Goal: Transaction & Acquisition: Purchase product/service

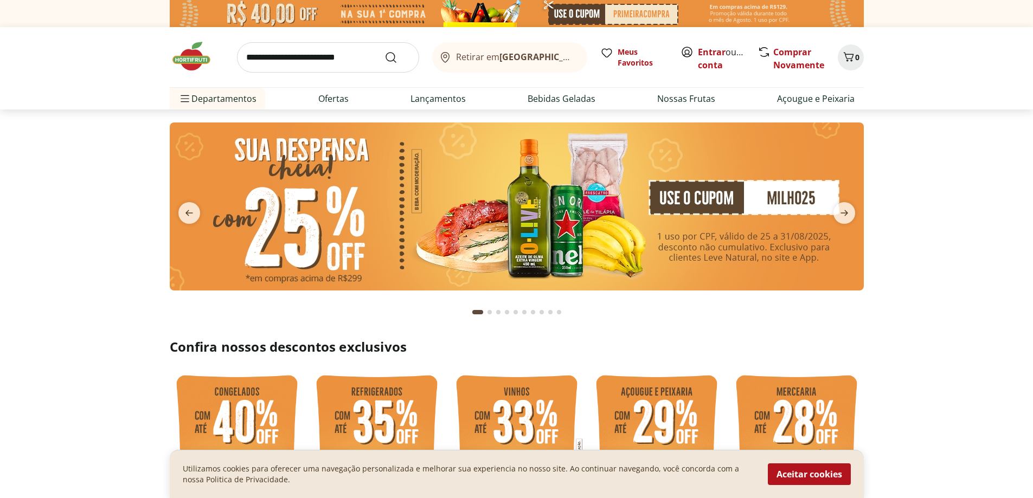
click at [310, 209] on img at bounding box center [517, 207] width 694 height 168
click at [381, 211] on img at bounding box center [517, 207] width 694 height 168
click at [472, 229] on img at bounding box center [517, 207] width 694 height 168
click at [841, 209] on icon "next" at bounding box center [844, 213] width 13 height 13
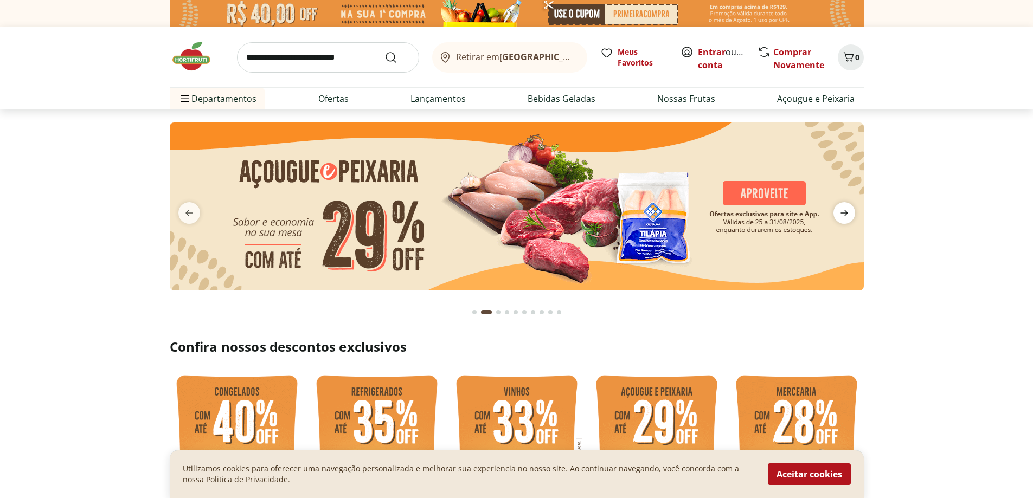
click at [841, 209] on icon "next" at bounding box center [844, 213] width 13 height 13
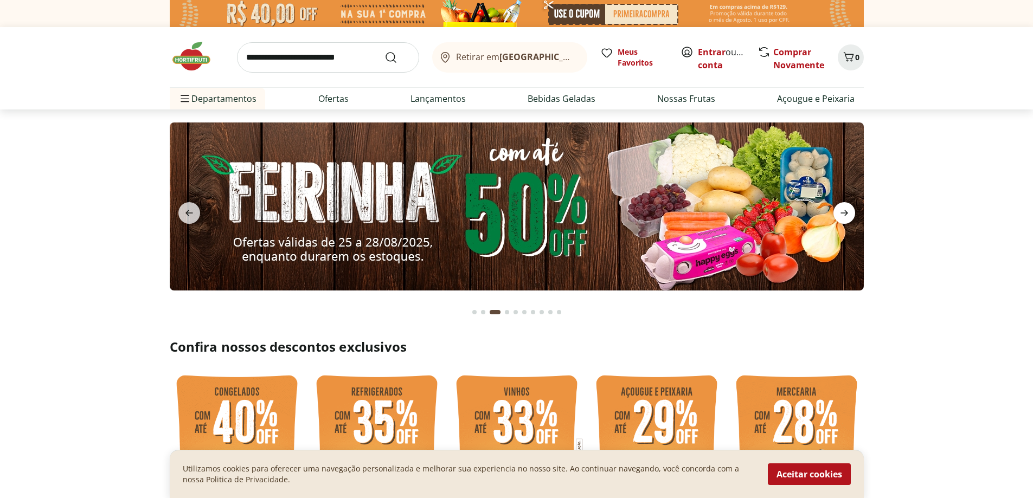
click at [841, 209] on icon "next" at bounding box center [844, 213] width 13 height 13
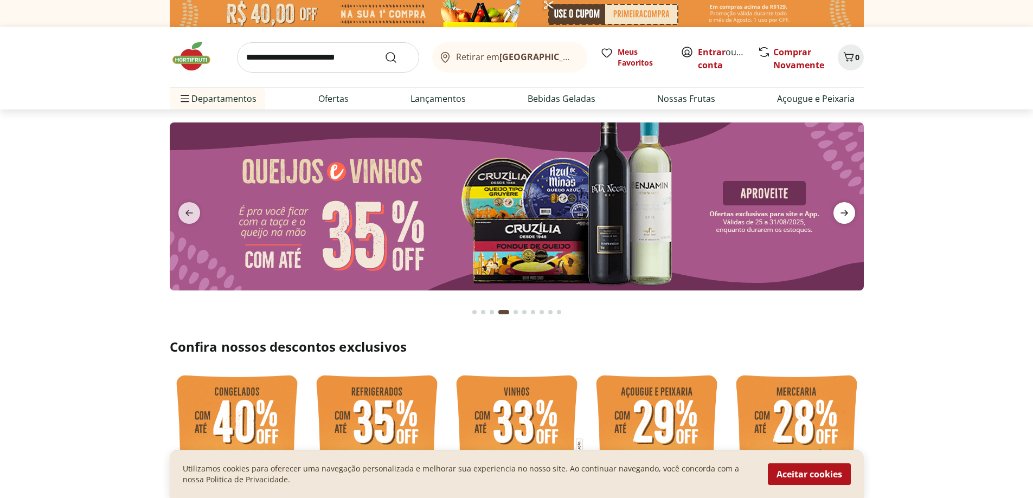
click at [841, 209] on icon "next" at bounding box center [844, 213] width 13 height 13
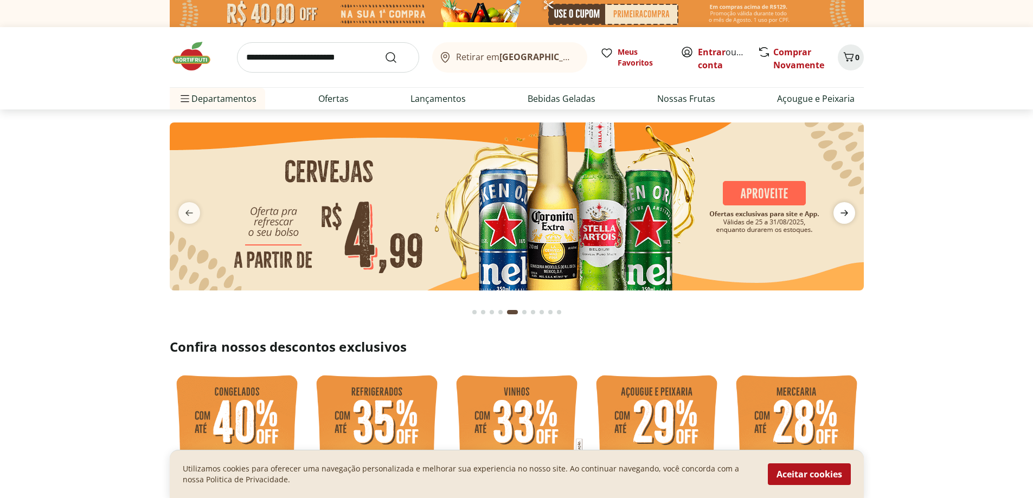
click at [841, 209] on icon "next" at bounding box center [844, 213] width 13 height 13
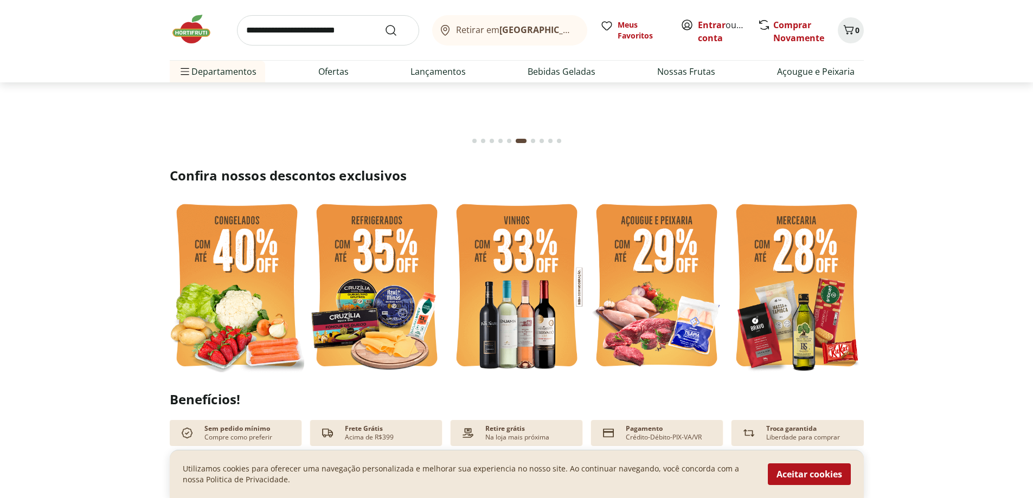
scroll to position [217, 0]
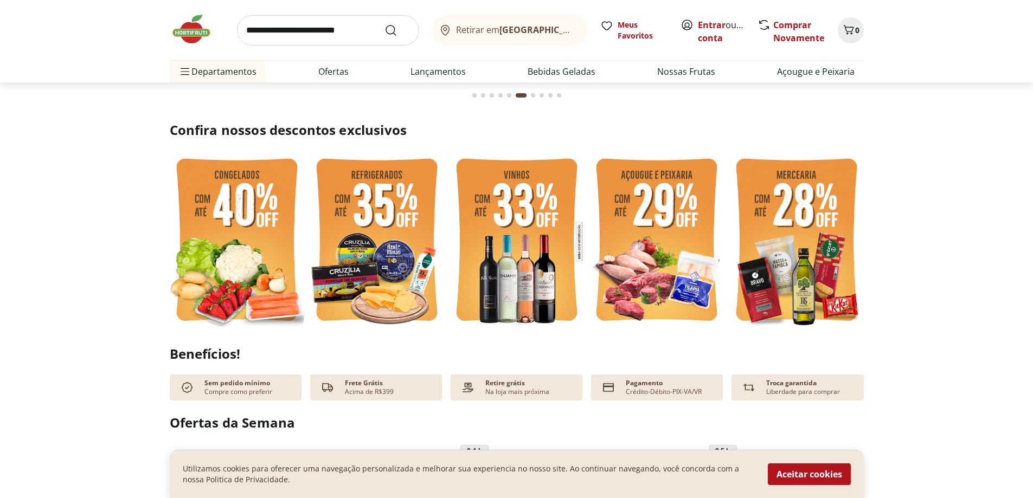
click at [665, 232] on img at bounding box center [656, 241] width 134 height 179
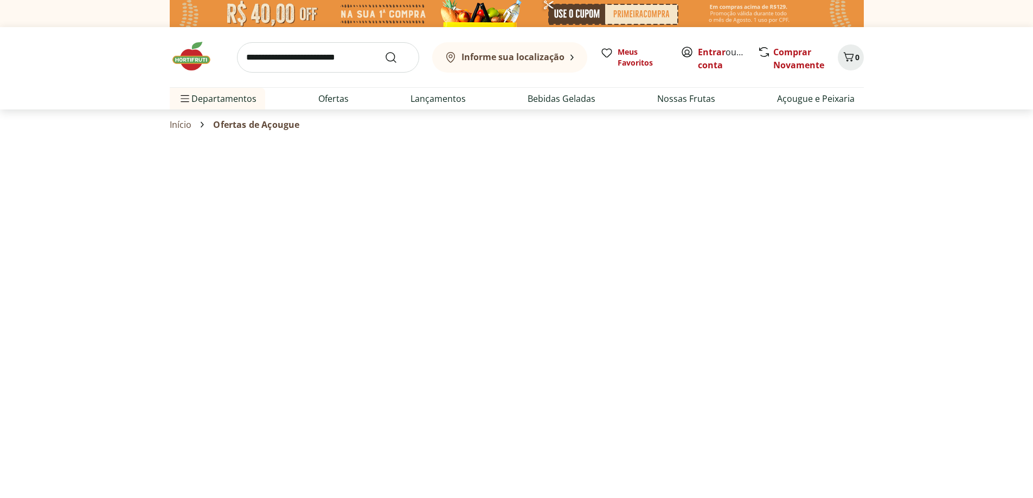
select select "**********"
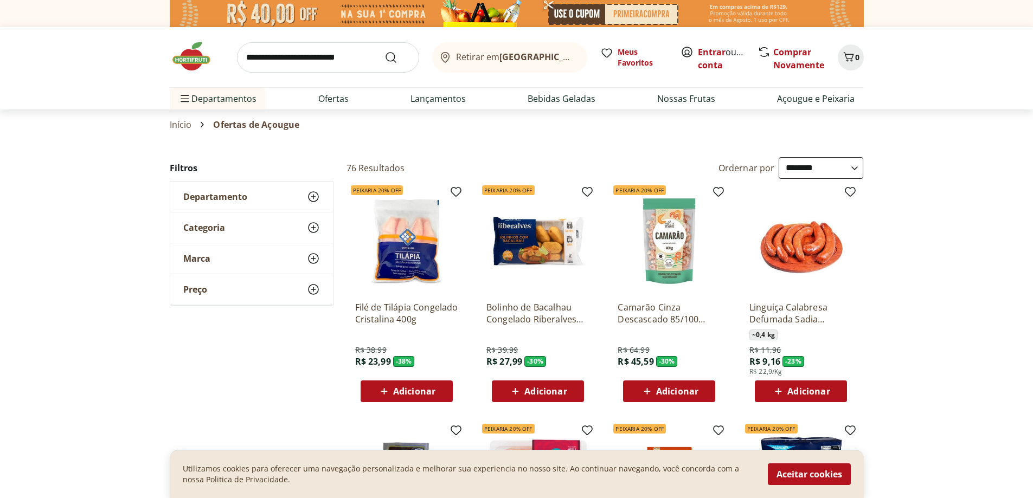
click at [310, 193] on use at bounding box center [313, 196] width 13 height 13
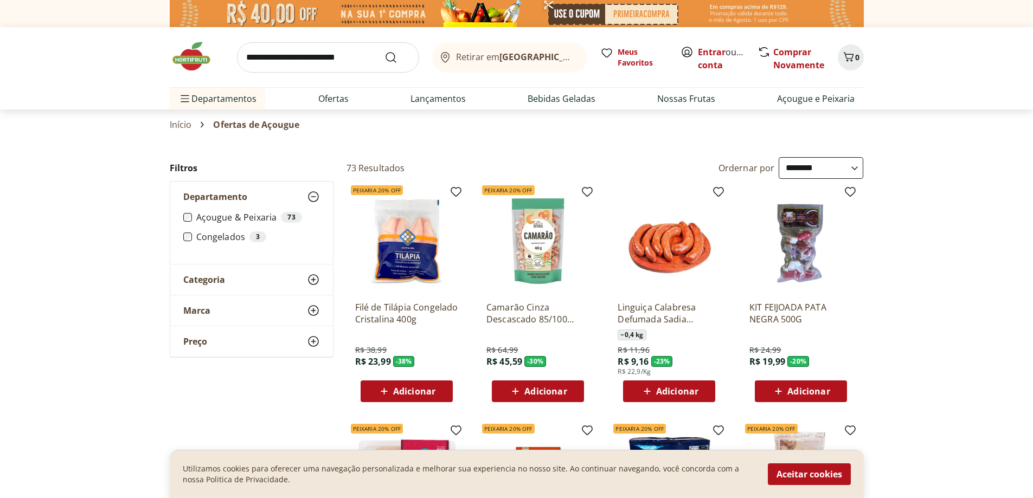
click at [313, 278] on icon at bounding box center [313, 279] width 13 height 13
click at [311, 278] on icon at bounding box center [313, 279] width 13 height 13
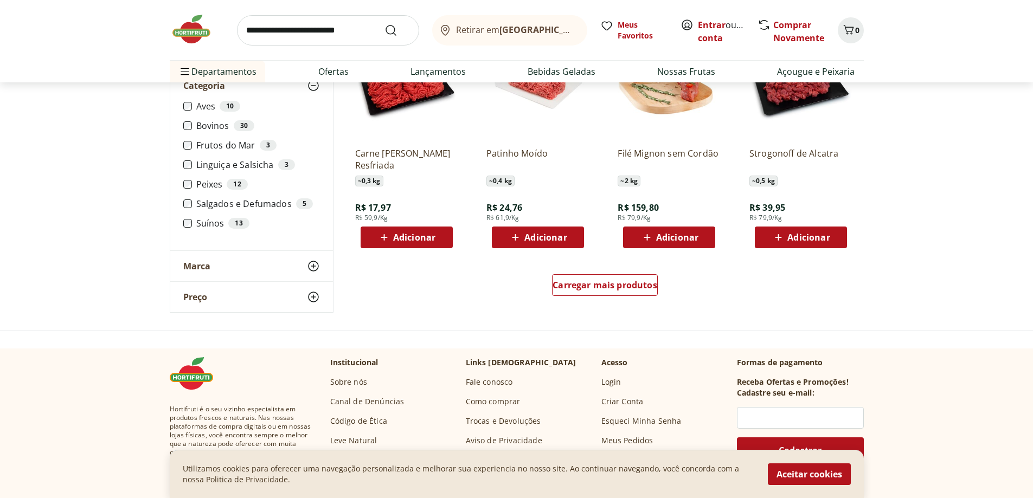
scroll to position [651, 0]
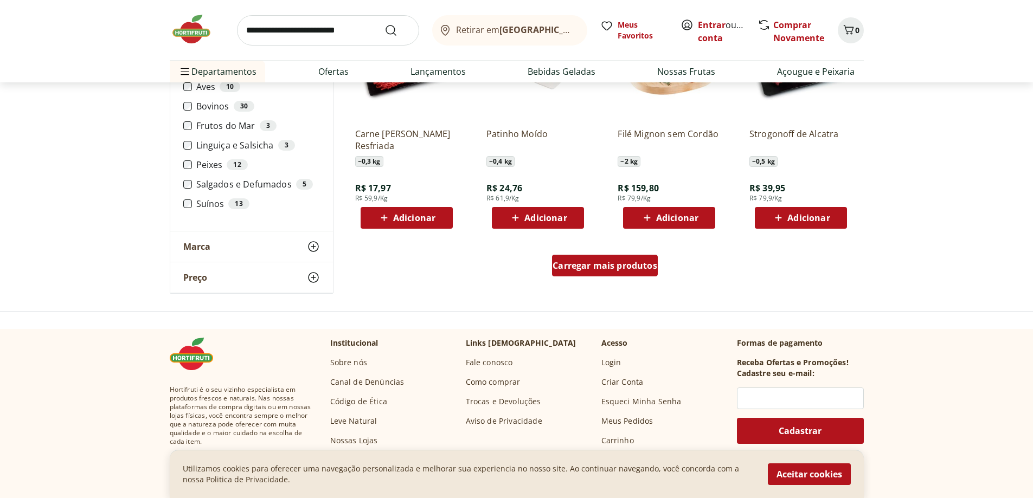
click at [612, 268] on span "Carregar mais produtos" at bounding box center [604, 265] width 105 height 9
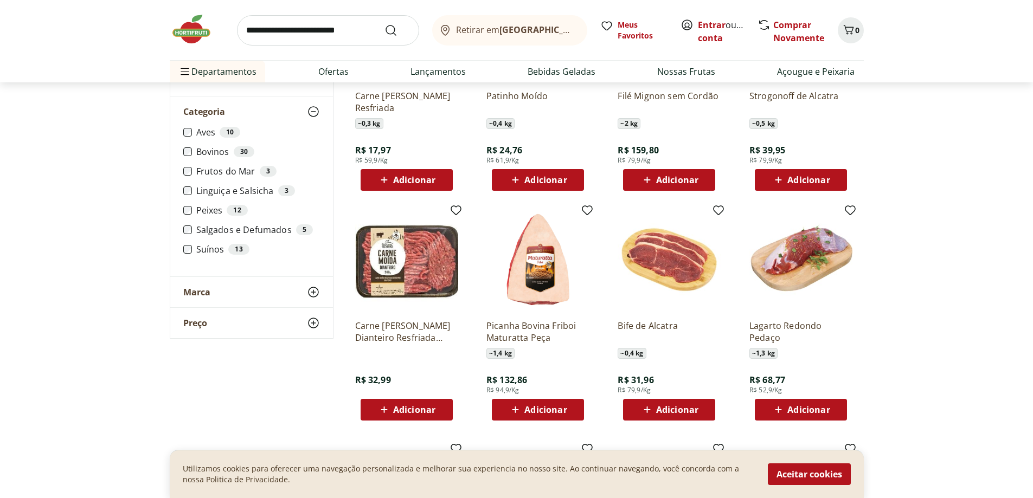
scroll to position [705, 0]
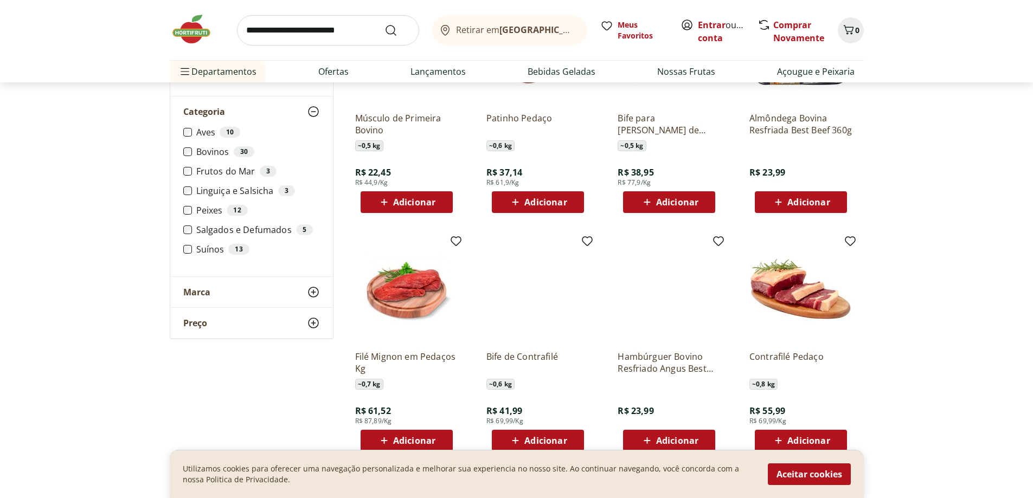
scroll to position [1247, 0]
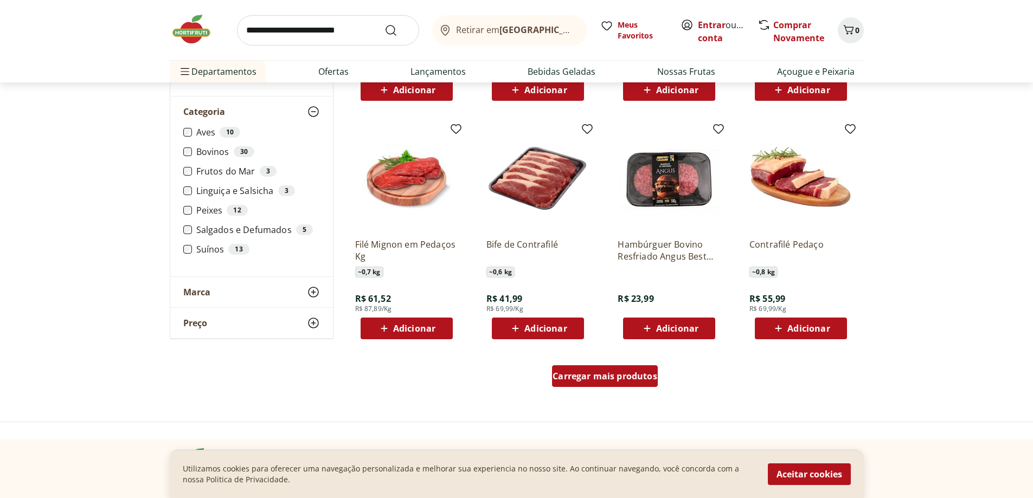
click at [614, 376] on span "Carregar mais produtos" at bounding box center [604, 376] width 105 height 9
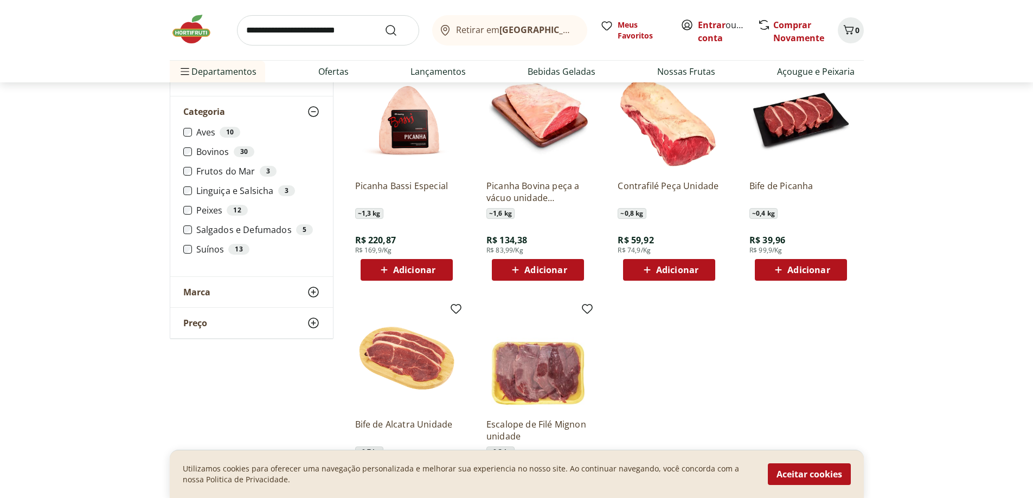
scroll to position [1627, 0]
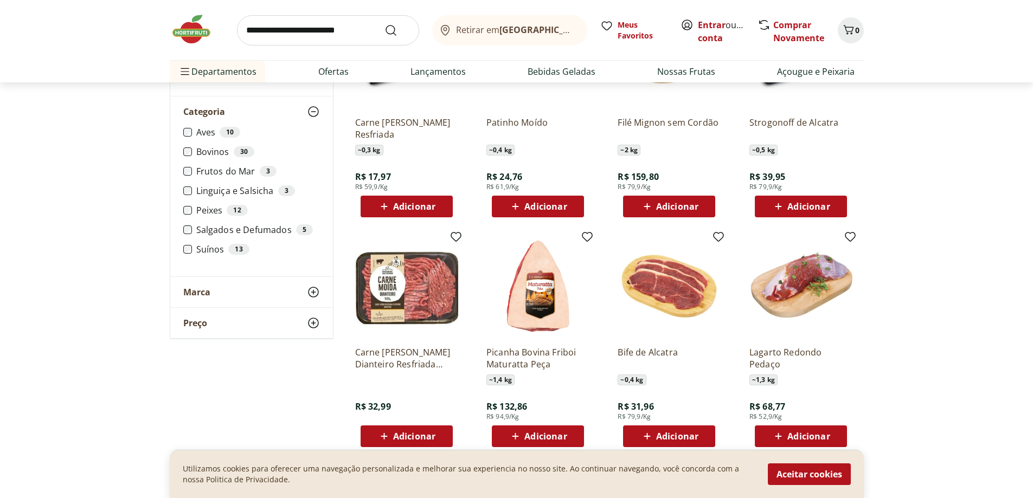
scroll to position [813, 0]
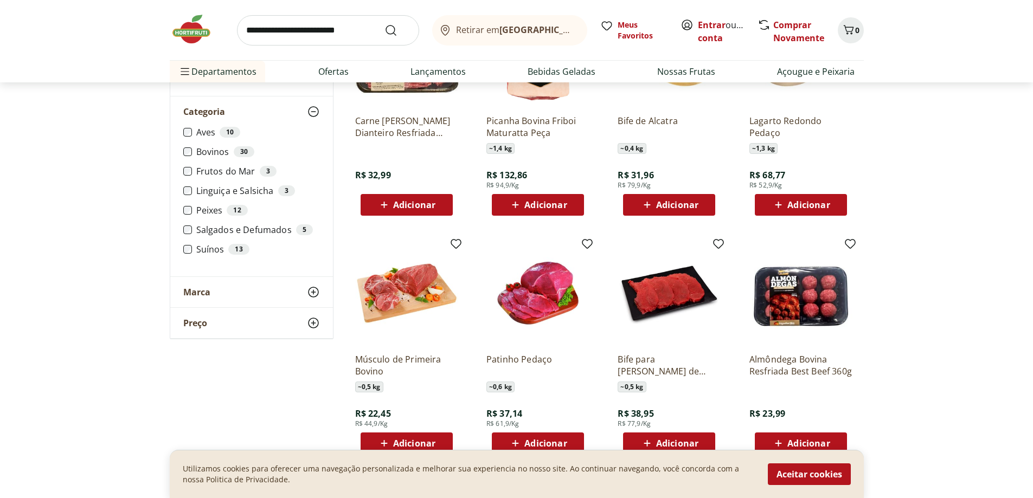
scroll to position [1084, 0]
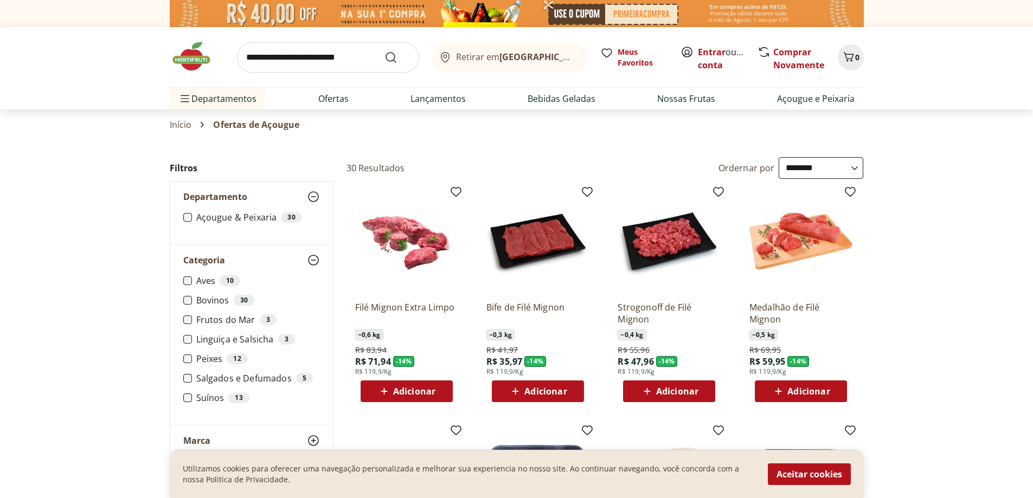
select select "**********"
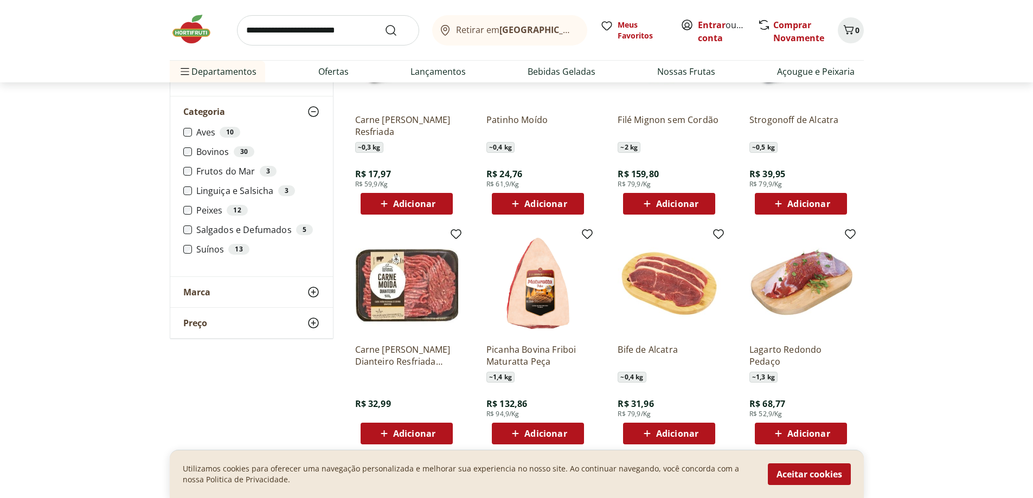
scroll to position [759, 0]
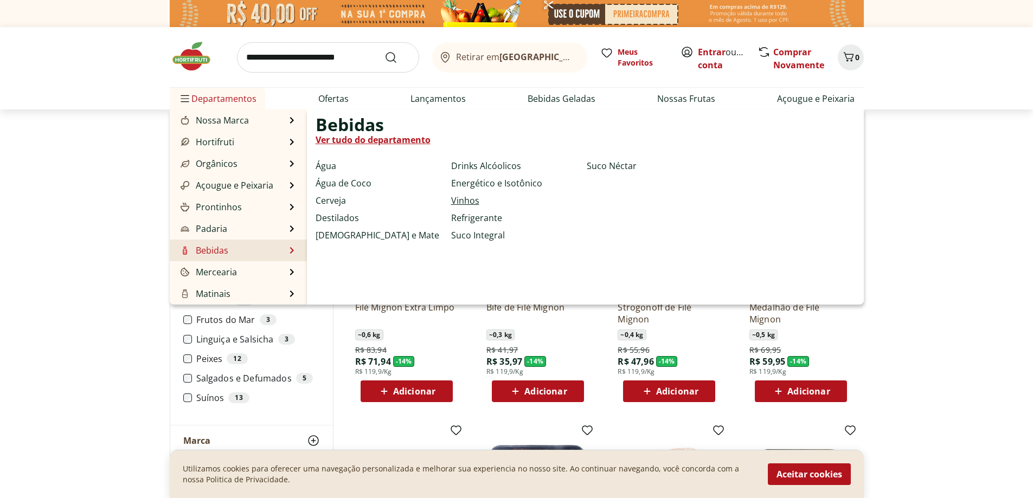
click at [466, 197] on link "Vinhos" at bounding box center [465, 200] width 28 height 13
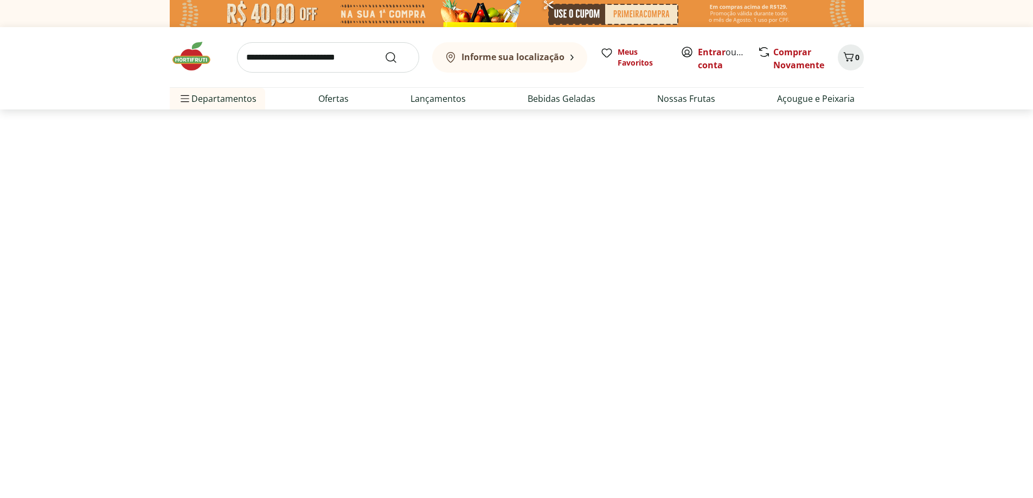
select select "**********"
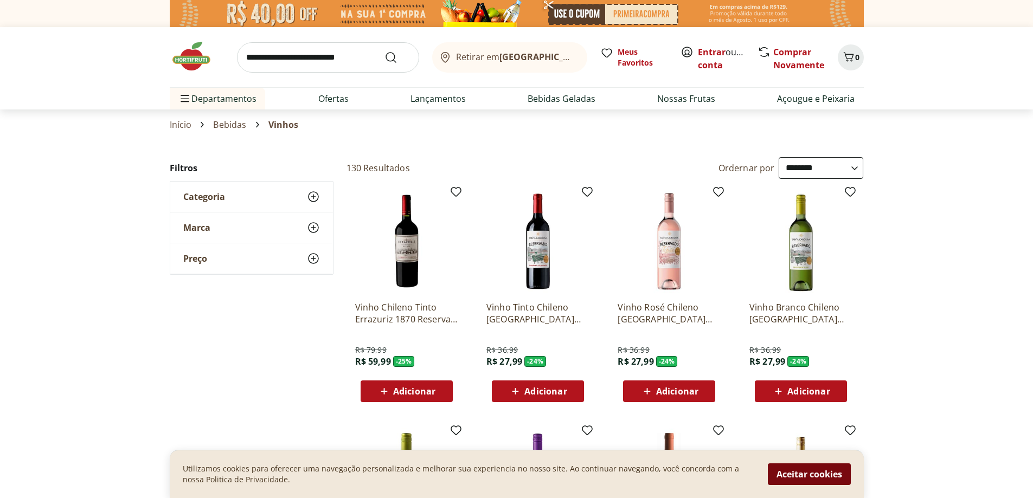
click at [800, 475] on button "Aceitar cookies" at bounding box center [809, 475] width 83 height 22
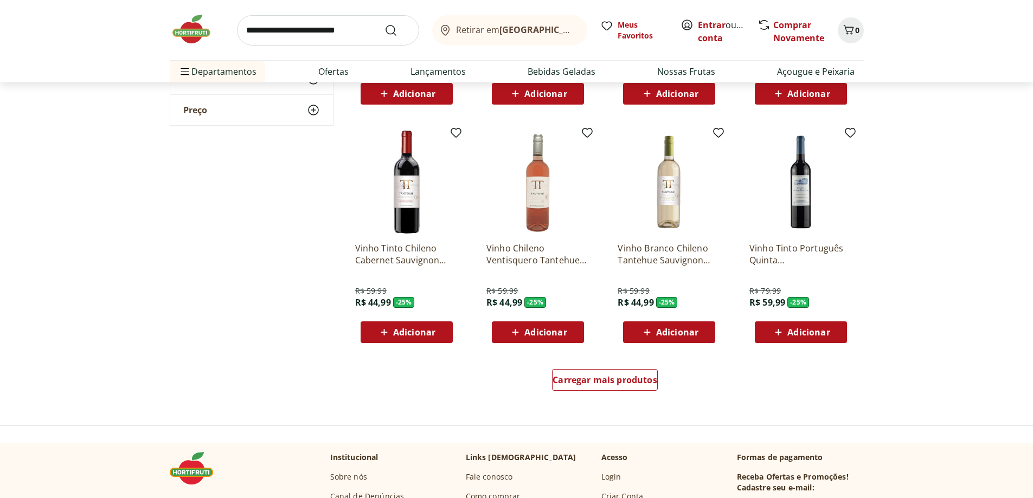
scroll to position [651, 0]
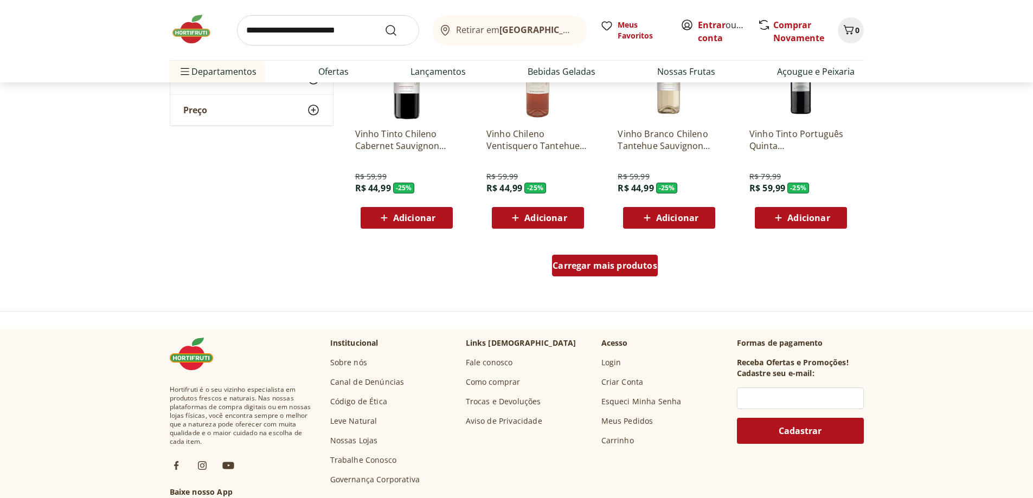
click at [628, 268] on span "Carregar mais produtos" at bounding box center [604, 265] width 105 height 9
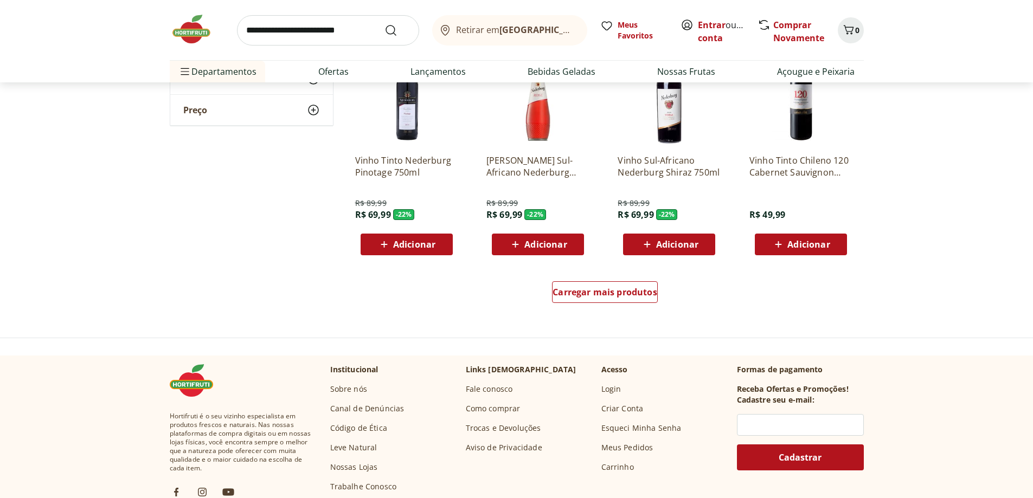
scroll to position [1464, 0]
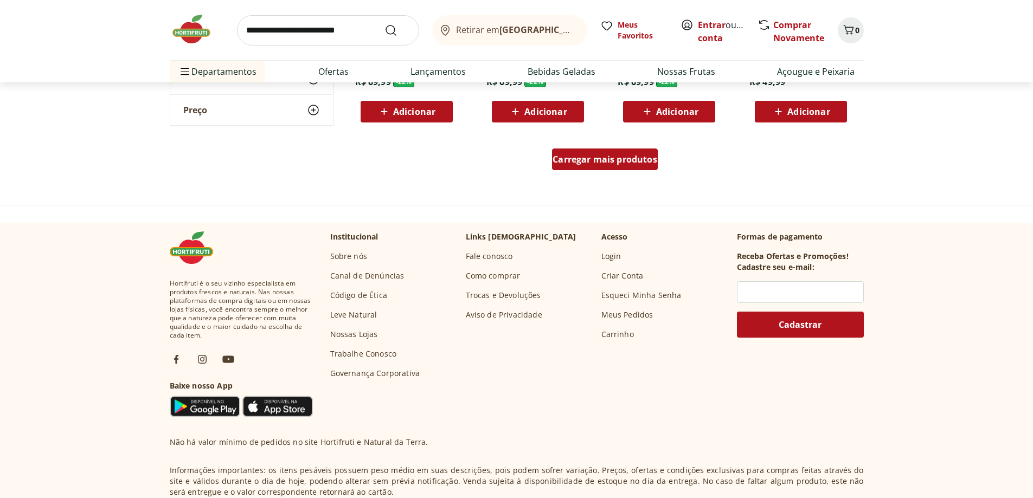
click at [607, 167] on div "Carregar mais produtos" at bounding box center [605, 160] width 106 height 22
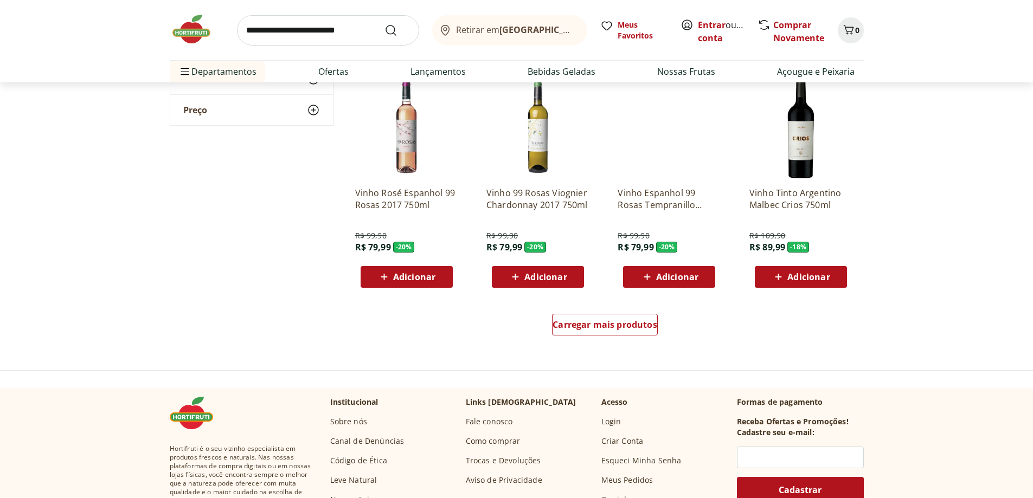
scroll to position [2006, 0]
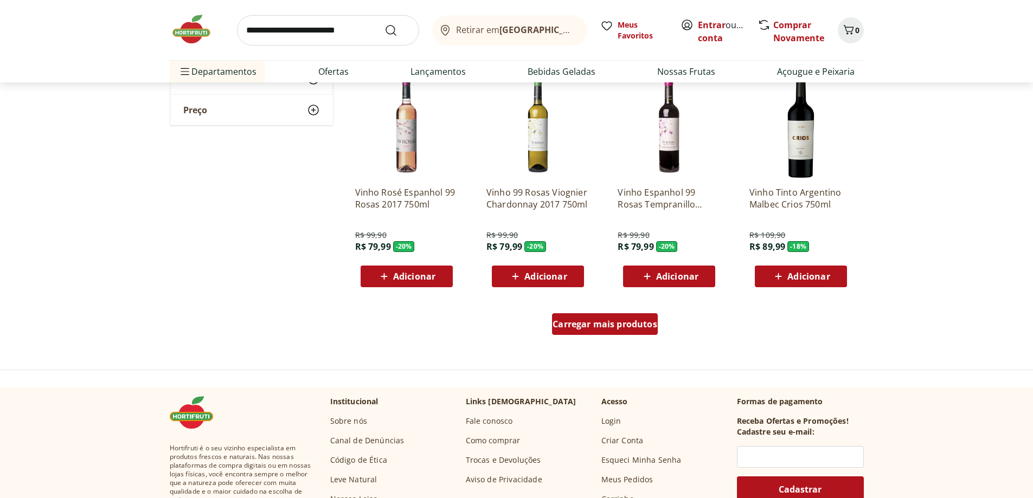
click at [601, 322] on span "Carregar mais produtos" at bounding box center [604, 324] width 105 height 9
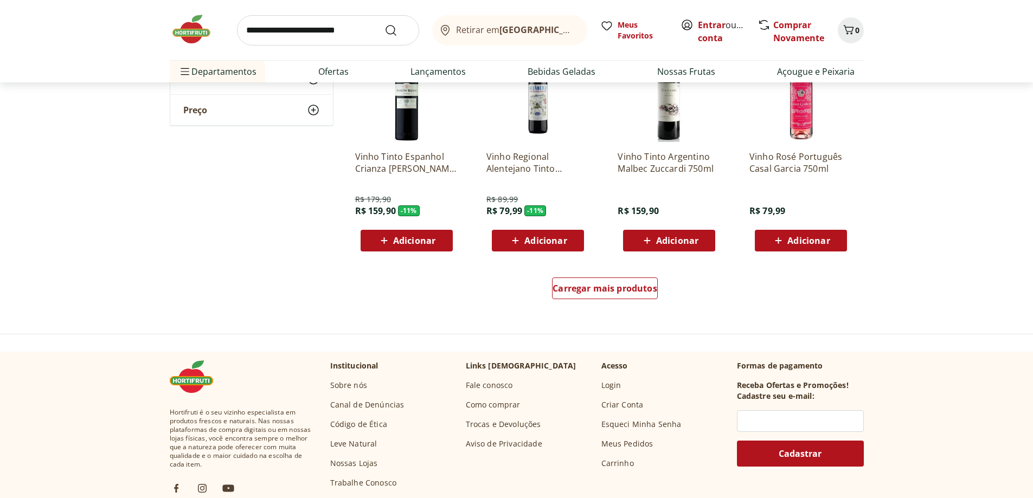
scroll to position [2765, 0]
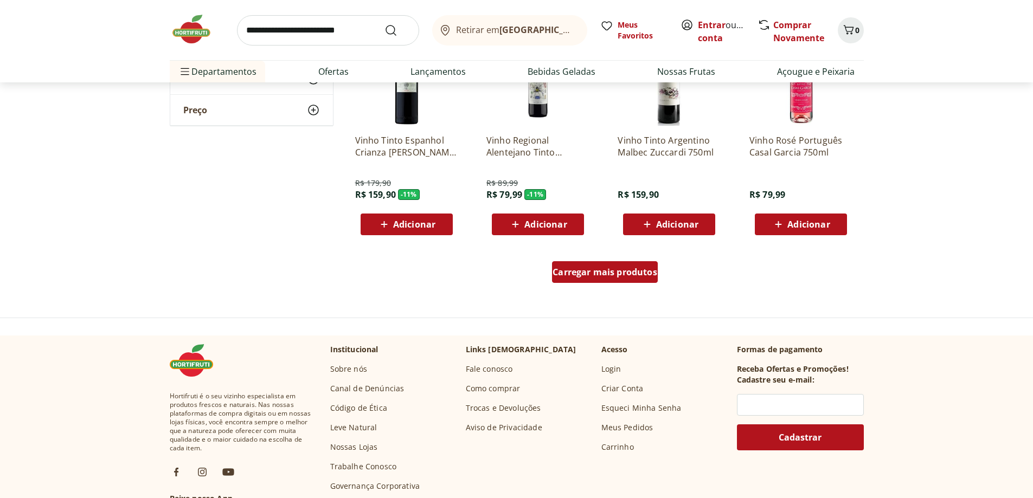
click at [632, 276] on span "Carregar mais produtos" at bounding box center [604, 272] width 105 height 9
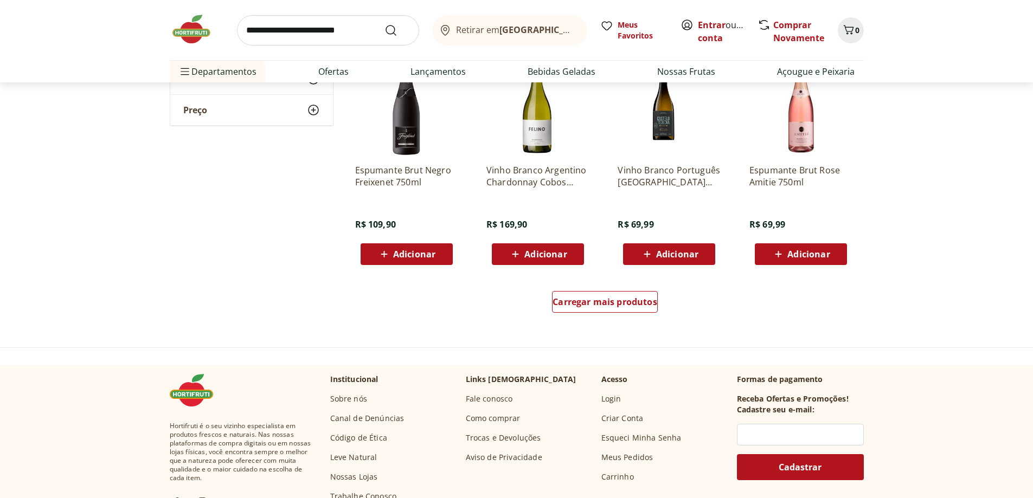
scroll to position [3470, 0]
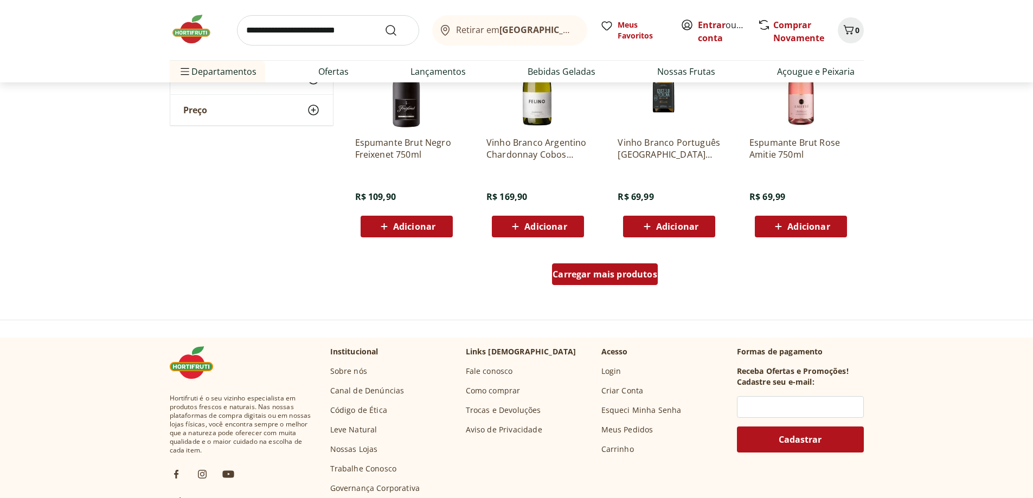
drag, startPoint x: 611, startPoint y: 274, endPoint x: 919, endPoint y: 267, distance: 308.0
click at [610, 274] on span "Carregar mais produtos" at bounding box center [604, 274] width 105 height 9
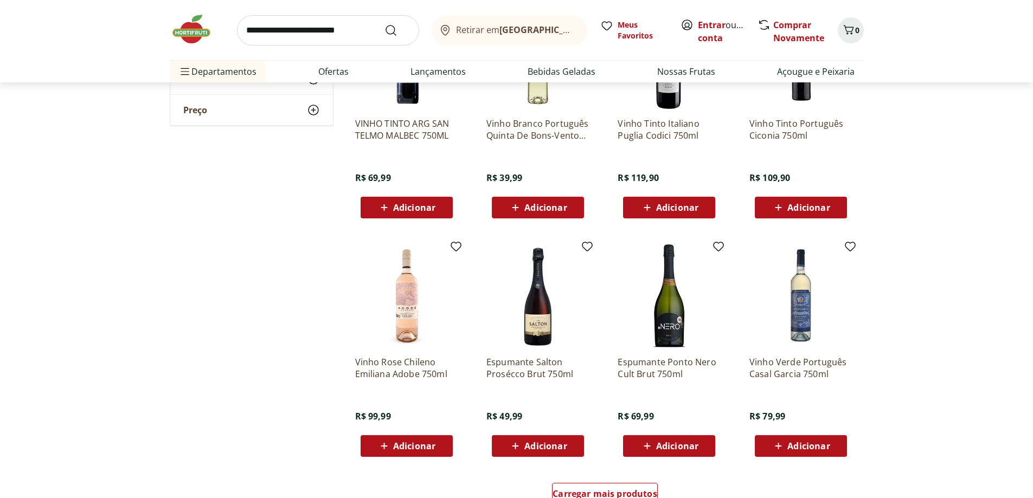
scroll to position [3958, 0]
